Goal: Find specific fact

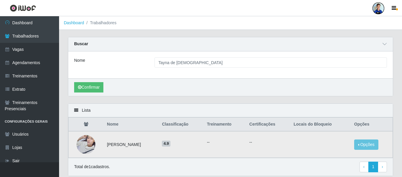
click at [84, 145] on img at bounding box center [85, 144] width 19 height 25
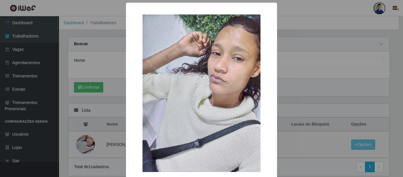
click at [110, 128] on div "× OK Cancel" at bounding box center [201, 88] width 403 height 177
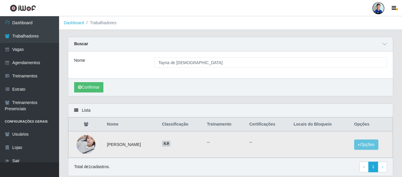
drag, startPoint x: 106, startPoint y: 145, endPoint x: 148, endPoint y: 147, distance: 41.4
click at [148, 147] on td "Tayna de Jesus ferreira" at bounding box center [130, 144] width 55 height 27
copy td "Tayna de Jesus ferreira"
click at [65, 61] on div "Carregando... Buscar Nome Tayna de Jesus Confirmar" at bounding box center [230, 70] width 334 height 66
drag, startPoint x: 148, startPoint y: 145, endPoint x: 106, endPoint y: 148, distance: 42.3
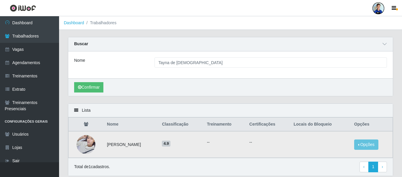
click at [106, 148] on td "Tayna de Jesus ferreira" at bounding box center [130, 144] width 55 height 27
copy td "Tayna de Jesus ferreira"
click at [65, 123] on div "Lista Nome Classificação Treinamento Certificações Locais do Bloqueio Opções Ta…" at bounding box center [230, 143] width 334 height 80
